Goal: Find specific fact: Find contact information

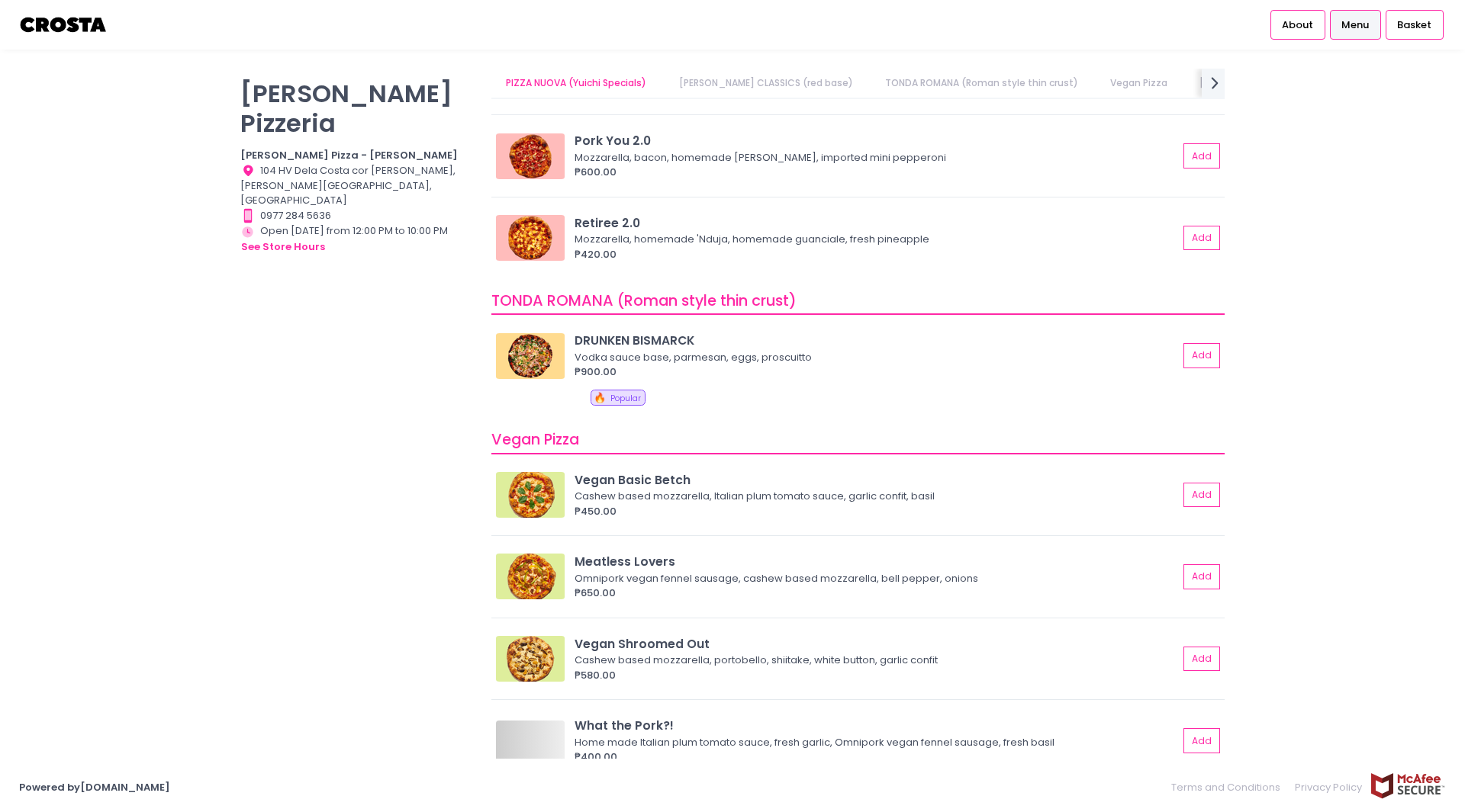
scroll to position [458, 0]
click at [533, 350] on img at bounding box center [530, 354] width 69 height 46
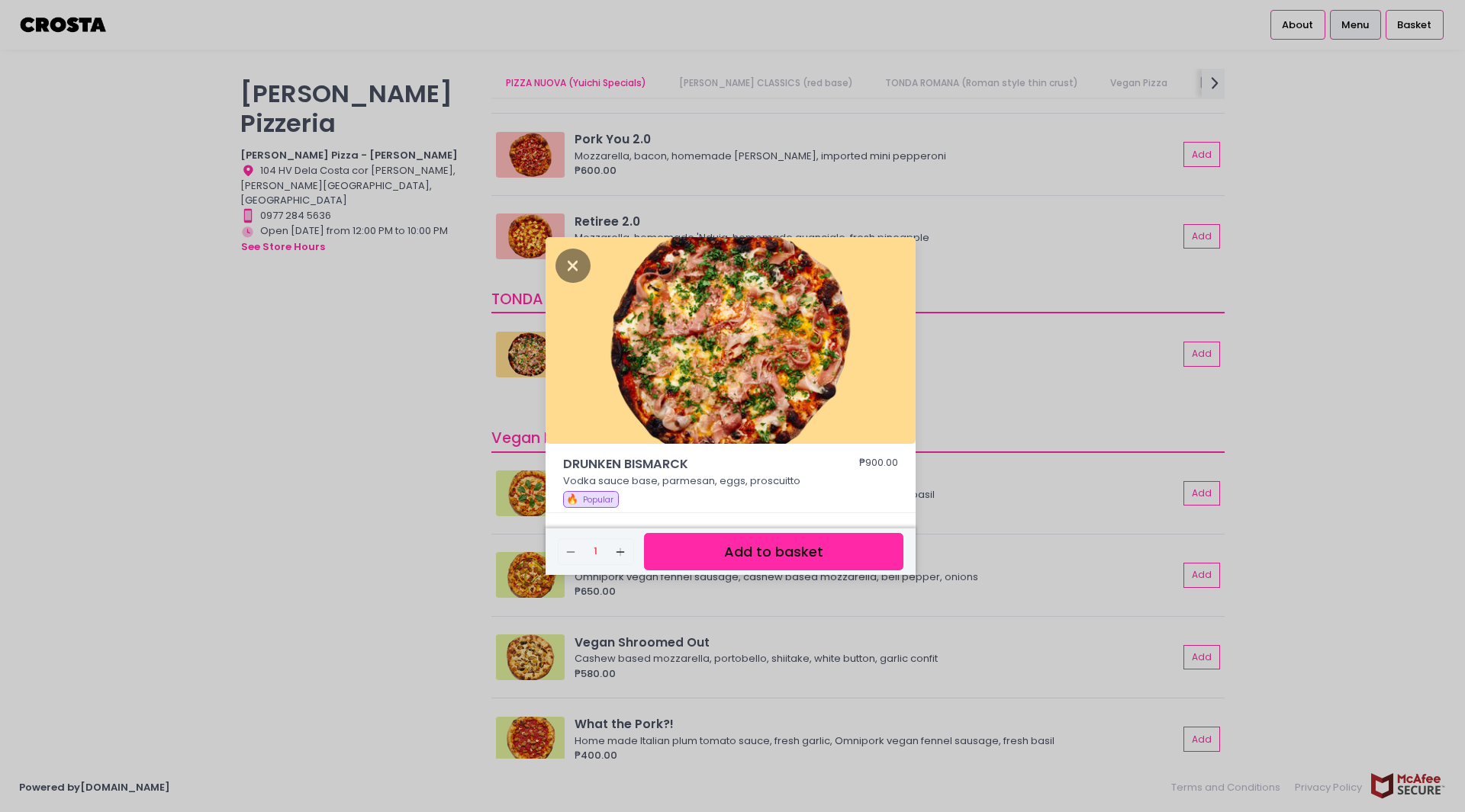
click at [354, 396] on div "DRUNKEN BISMARCK ₱900.00 Vodka sauce base, parmesan, eggs, proscuitto 🔥 Popular…" at bounding box center [732, 406] width 1465 height 812
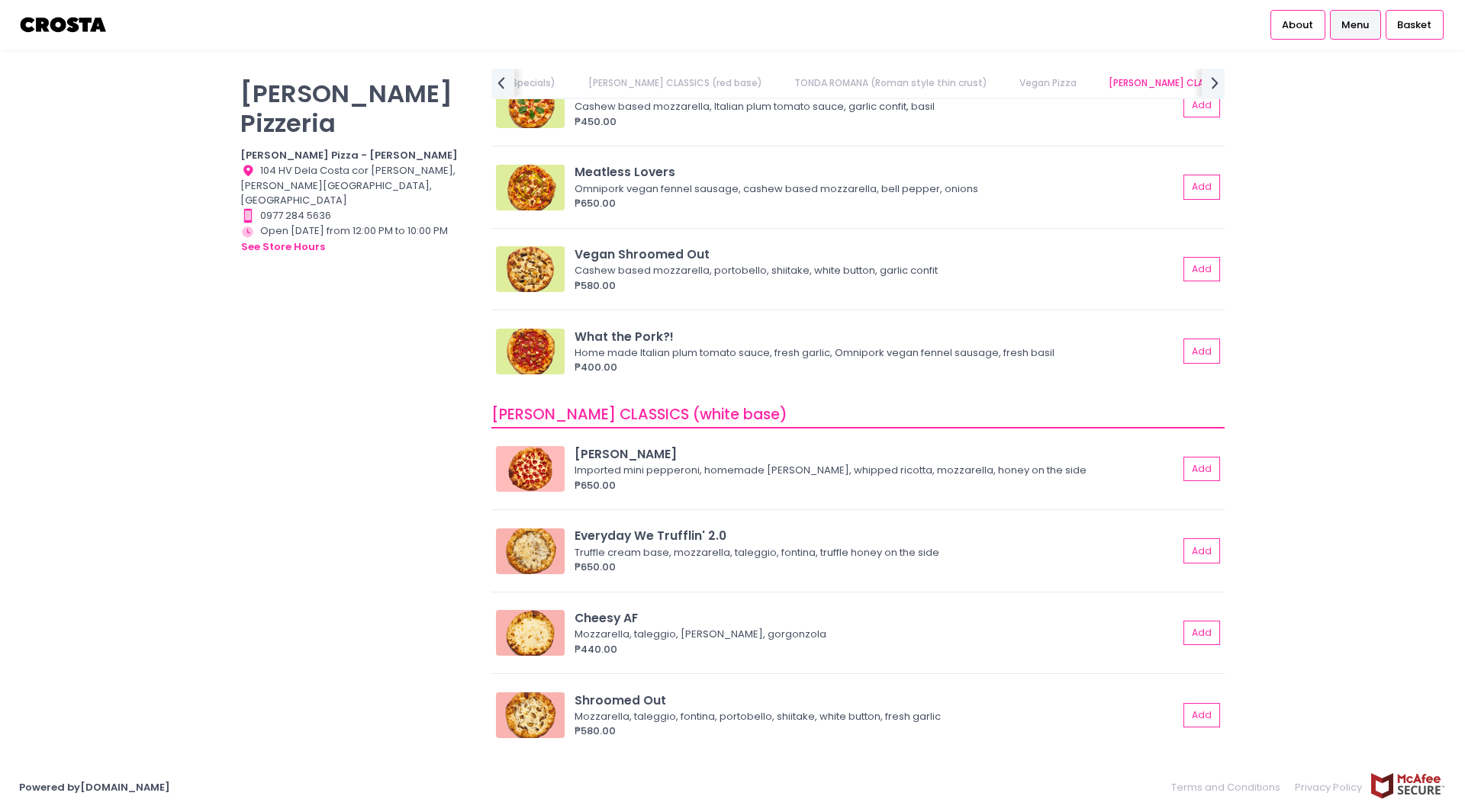
scroll to position [0, 254]
click at [514, 266] on img at bounding box center [530, 269] width 69 height 46
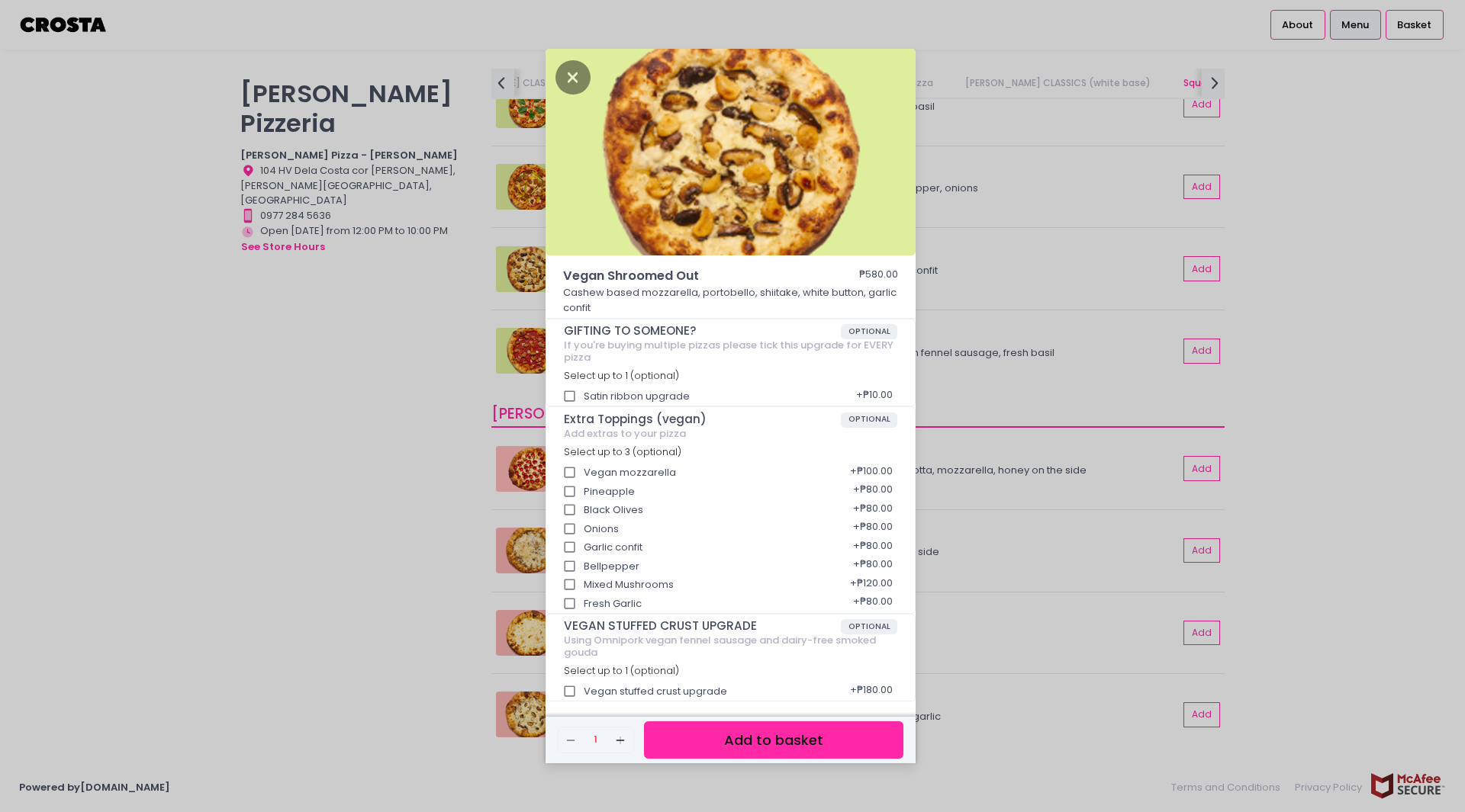
click at [385, 287] on div "Vegan Shroomed Out ₱580.00 Cashew based mozzarella, portobello, shiitake, white…" at bounding box center [732, 406] width 1465 height 812
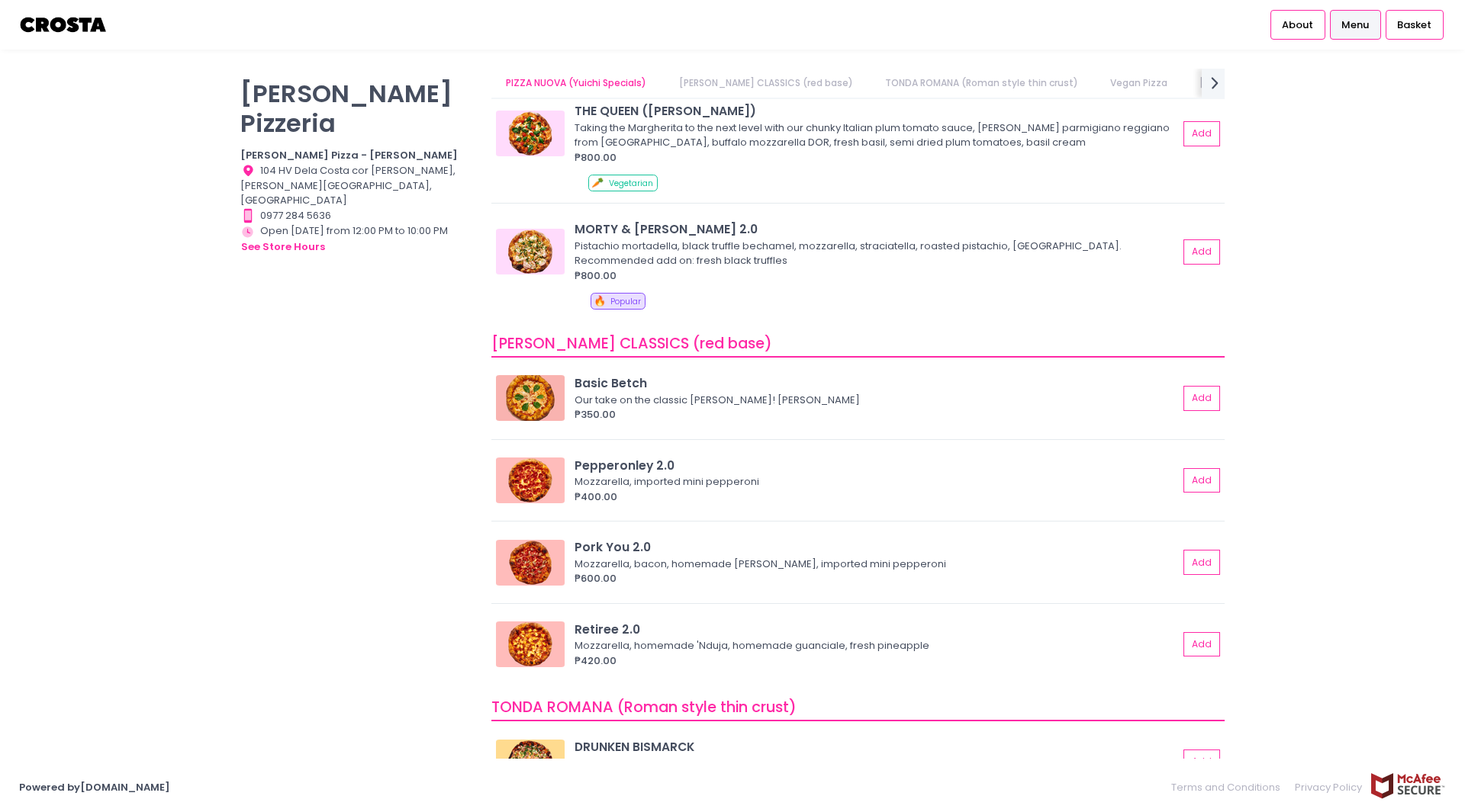
scroll to position [0, 0]
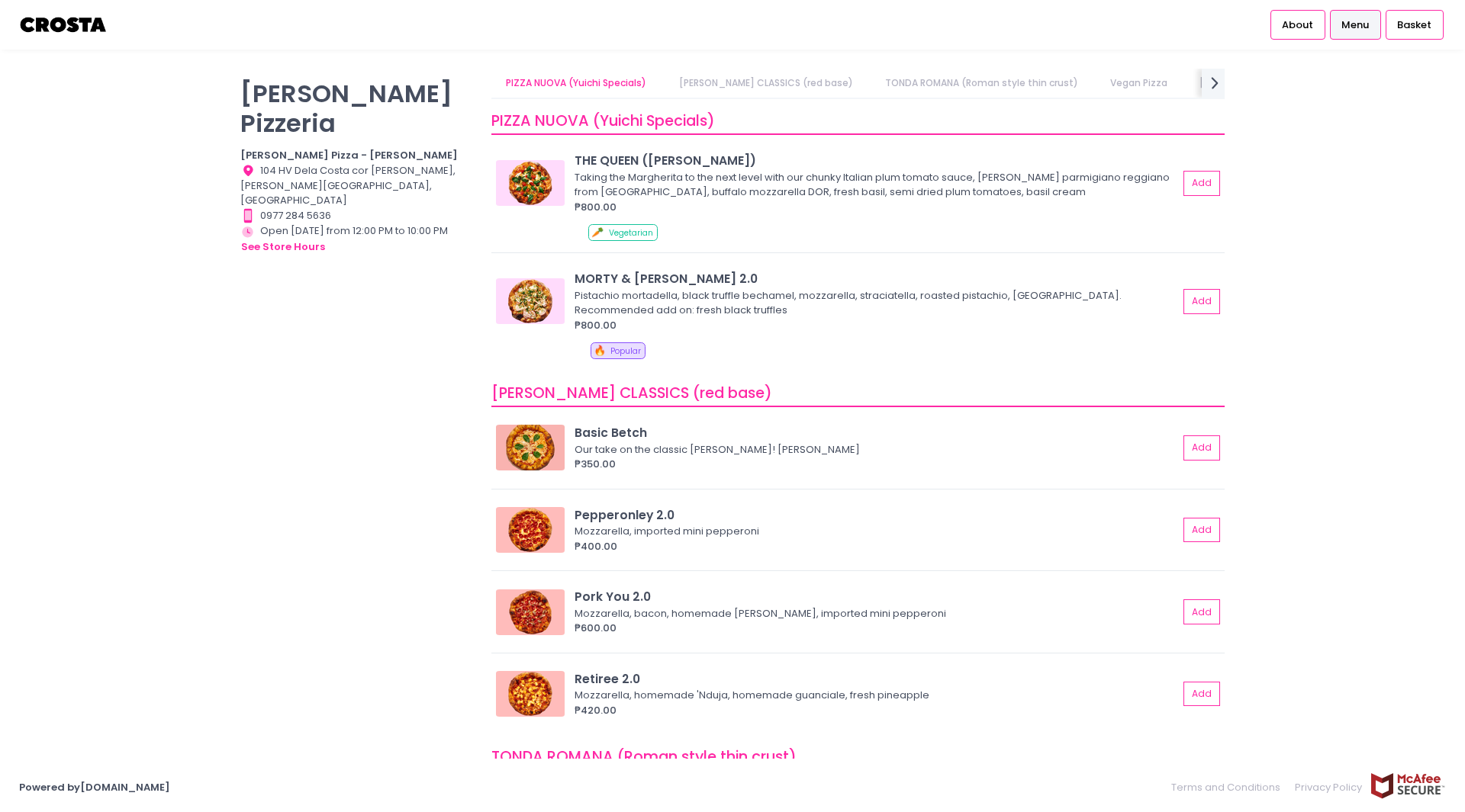
click at [249, 166] on icon at bounding box center [248, 171] width 10 height 10
click at [248, 166] on icon at bounding box center [248, 171] width 10 height 10
drag, startPoint x: 260, startPoint y: 139, endPoint x: 335, endPoint y: 157, distance: 77.1
click at [335, 163] on div "Location Created with Sketch. 104 HV Dela Costa cor [PERSON_NAME], [PERSON_NAME…" at bounding box center [356, 186] width 232 height 45
copy div "104 HV Dela Costa cor [PERSON_NAME], [PERSON_NAME][GEOGRAPHIC_DATA], [GEOGRAPHI…"
